Goal: Consume media (video, audio): Consume media (video, audio)

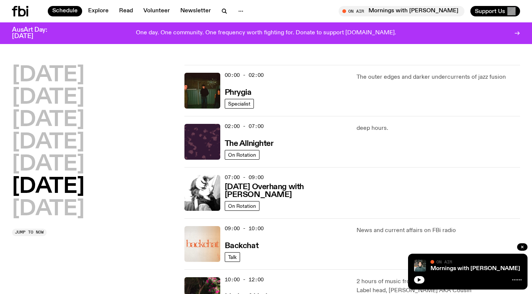
scroll to position [21, 0]
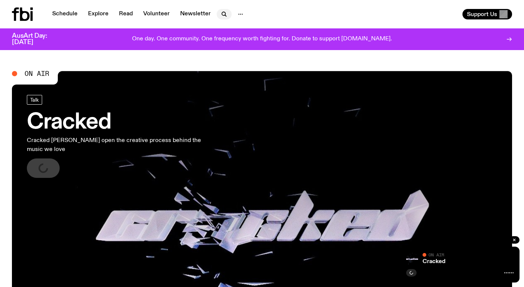
click at [224, 15] on icon "button" at bounding box center [224, 14] width 9 height 9
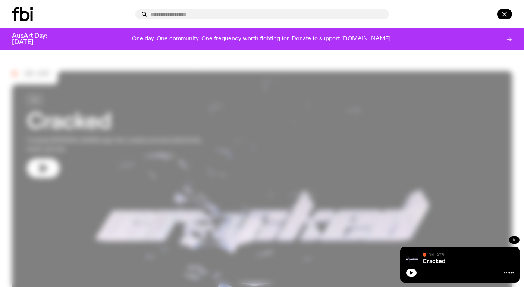
click at [39, 7] on div at bounding box center [262, 14] width 524 height 28
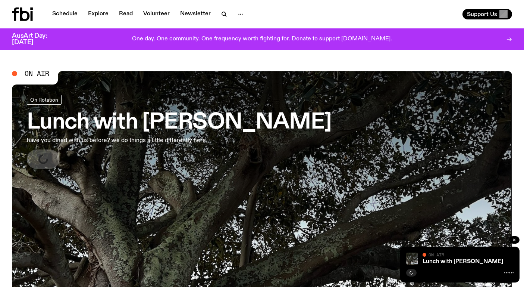
click at [116, 128] on h3 "Lunch with [PERSON_NAME]" at bounding box center [179, 122] width 305 height 21
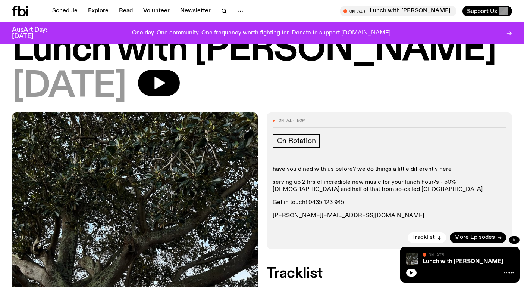
scroll to position [21, 0]
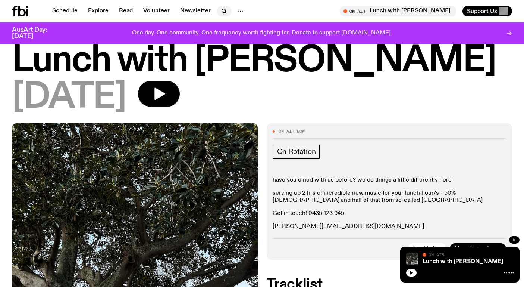
click at [224, 13] on icon "button" at bounding box center [224, 11] width 9 height 9
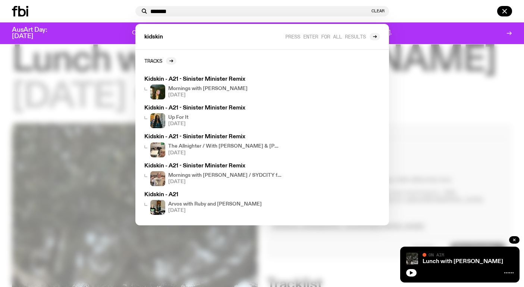
type input "*******"
click at [410, 105] on div at bounding box center [262, 143] width 524 height 287
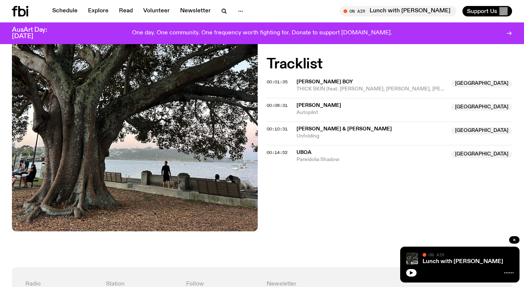
scroll to position [144, 0]
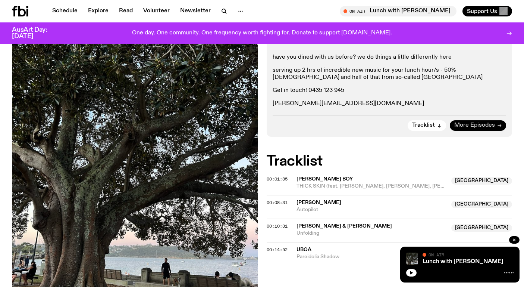
click at [465, 122] on span "More Episodes" at bounding box center [474, 125] width 41 height 6
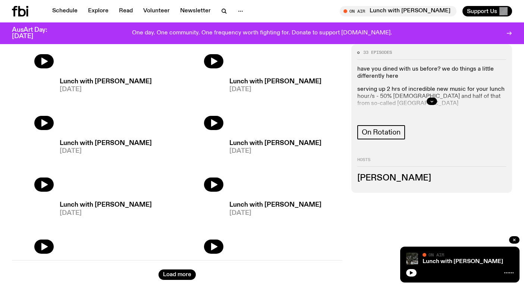
scroll to position [1214, 0]
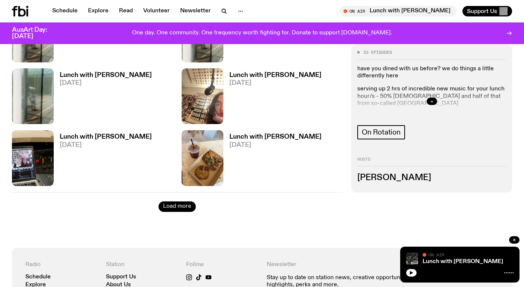
click at [188, 204] on button "Load more" at bounding box center [177, 206] width 37 height 10
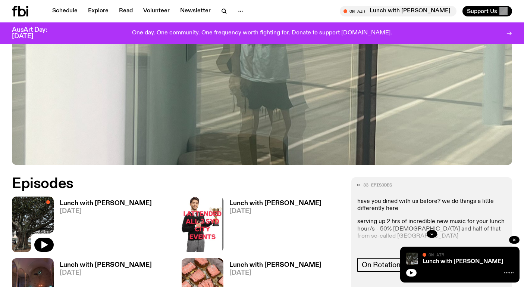
scroll to position [221, 0]
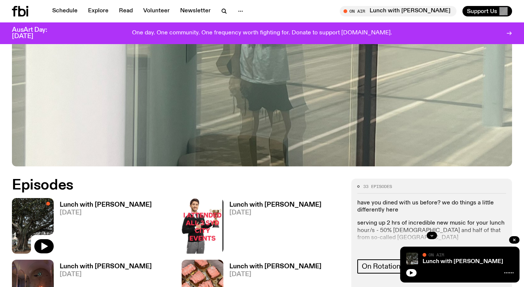
click at [125, 204] on h3 "Lunch with [PERSON_NAME]" at bounding box center [106, 204] width 92 height 6
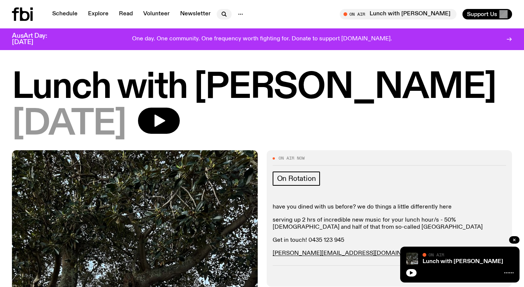
click at [220, 11] on icon "button" at bounding box center [224, 14] width 9 height 9
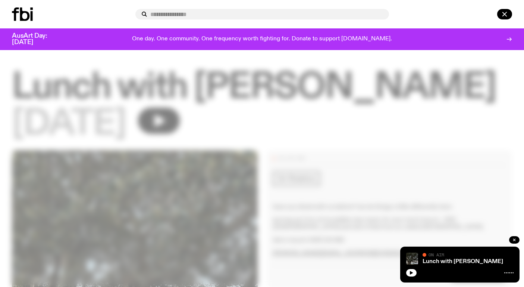
click at [220, 11] on input "text" at bounding box center [266, 14] width 233 height 6
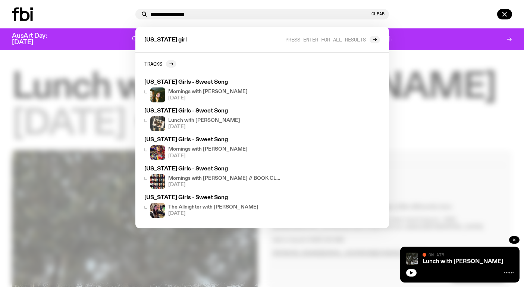
type input "**********"
click at [402, 106] on div at bounding box center [262, 143] width 524 height 287
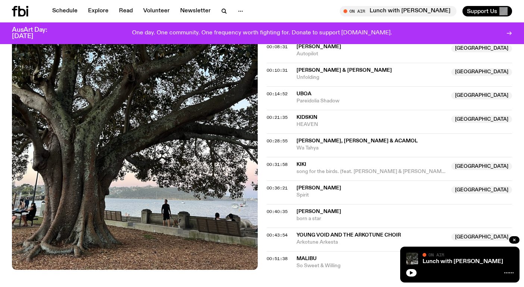
scroll to position [370, 0]
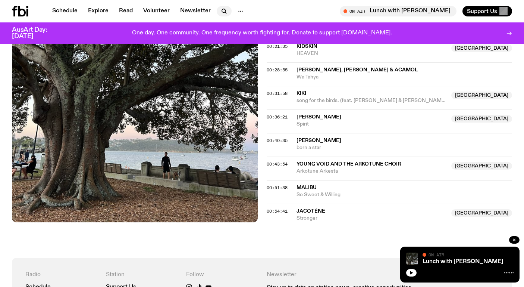
click at [220, 10] on icon "button" at bounding box center [224, 11] width 9 height 9
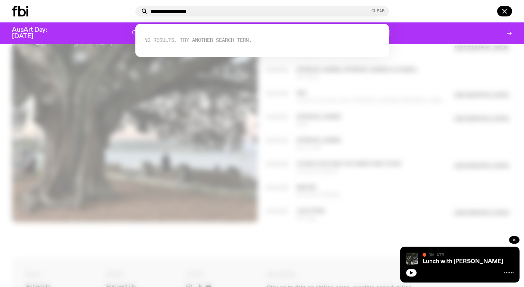
type input "**********"
click at [375, 13] on button "Clear" at bounding box center [378, 11] width 13 height 4
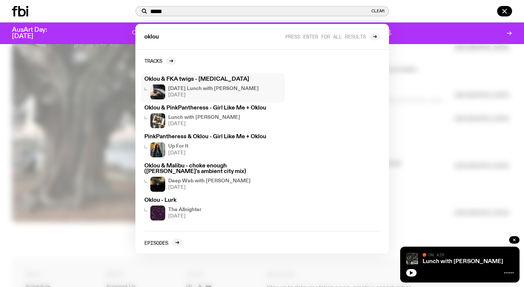
type input "*****"
click at [217, 81] on h3 "Oklou & FKA twigs - [MEDICAL_DATA]" at bounding box center [212, 79] width 137 height 6
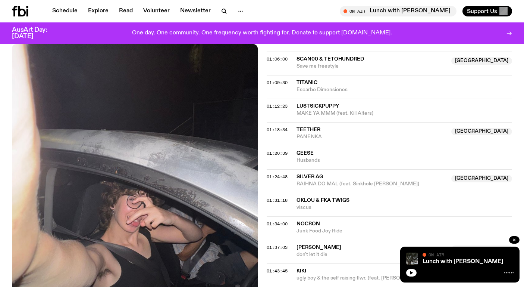
scroll to position [628, 0]
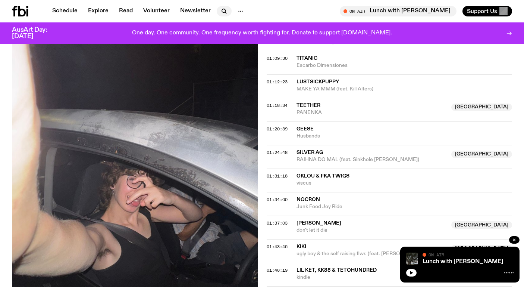
click at [225, 13] on icon "button" at bounding box center [225, 12] width 1 height 1
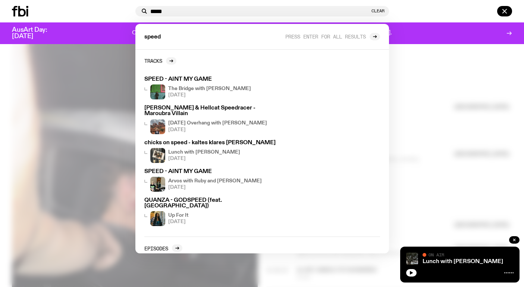
type input "*****"
click at [403, 57] on div at bounding box center [262, 143] width 524 height 287
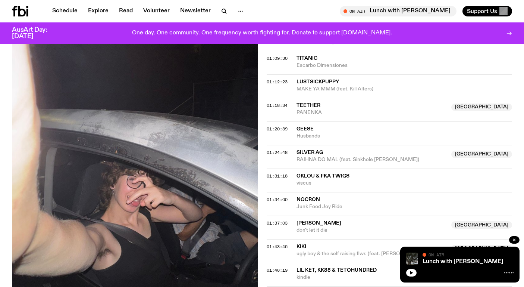
click at [27, 9] on icon at bounding box center [27, 12] width 2 height 7
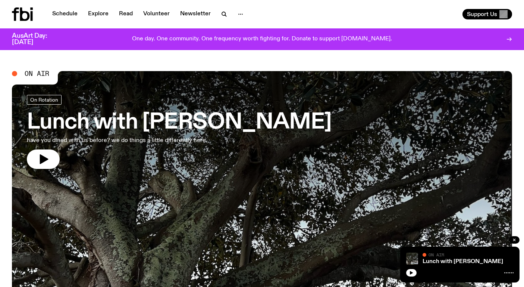
click at [253, 112] on h3 "Lunch with [PERSON_NAME]" at bounding box center [179, 122] width 305 height 21
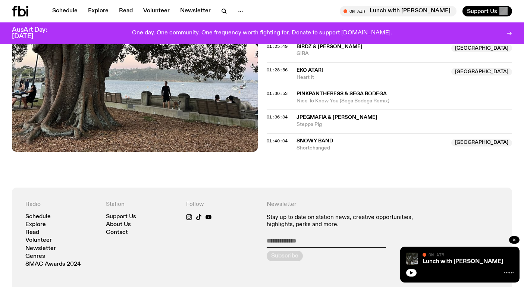
scroll to position [757, 0]
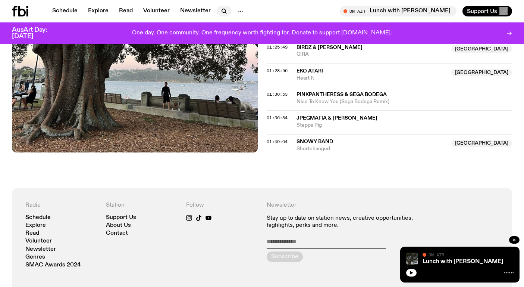
click at [226, 12] on icon "button" at bounding box center [224, 11] width 9 height 9
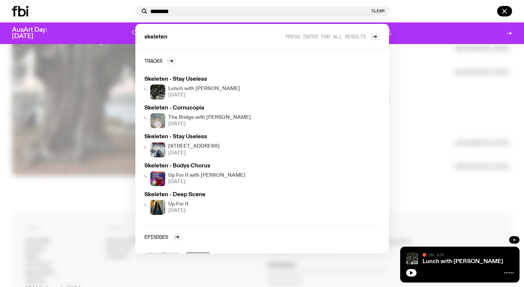
type input "********"
click at [461, 116] on div at bounding box center [262, 143] width 524 height 287
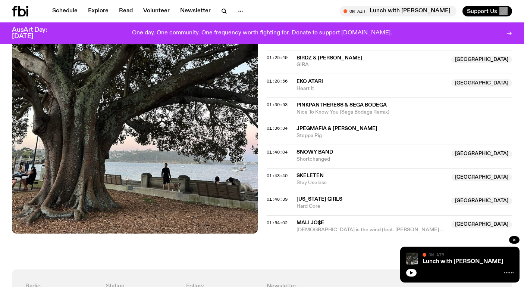
scroll to position [741, 0]
